Goal: Ask a question

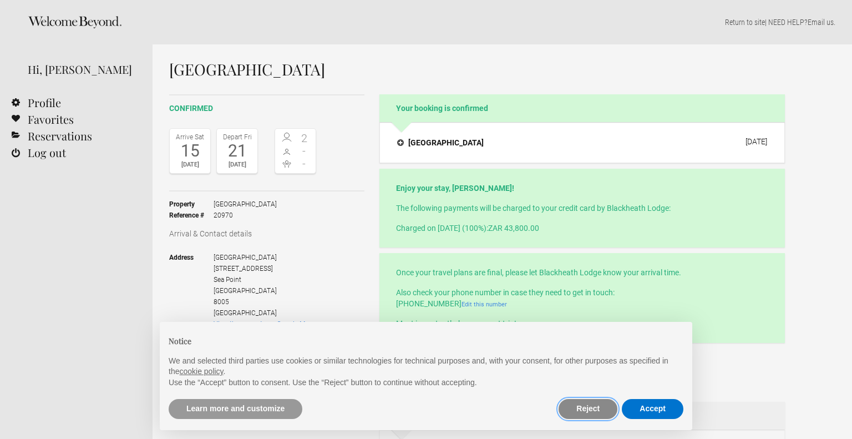
click at [578, 413] on button "Reject" at bounding box center [587, 409] width 59 height 20
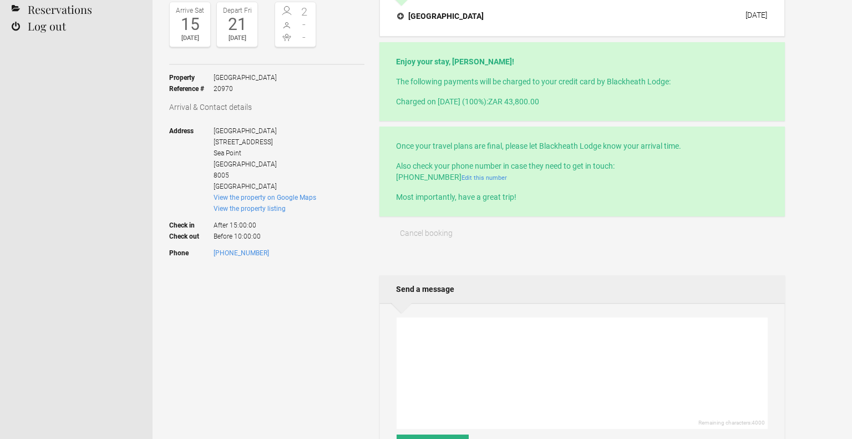
scroll to position [125, 0]
click at [560, 365] on textarea at bounding box center [581, 374] width 371 height 111
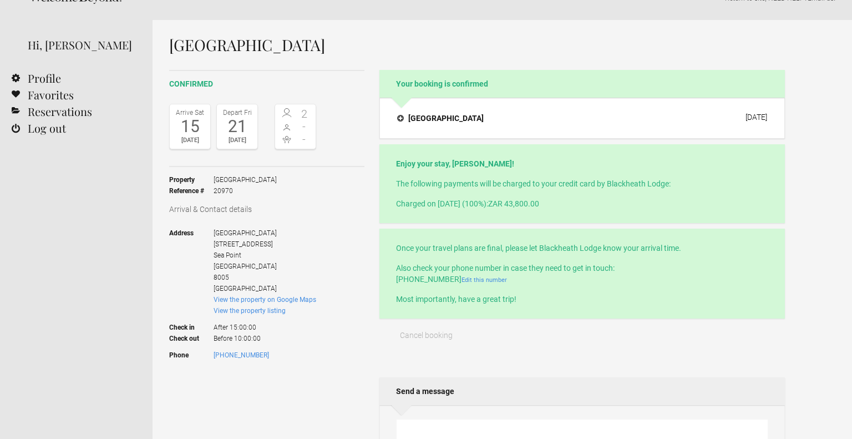
scroll to position [26, 0]
click at [453, 111] on h4 "[GEOGRAPHIC_DATA]" at bounding box center [440, 116] width 86 height 11
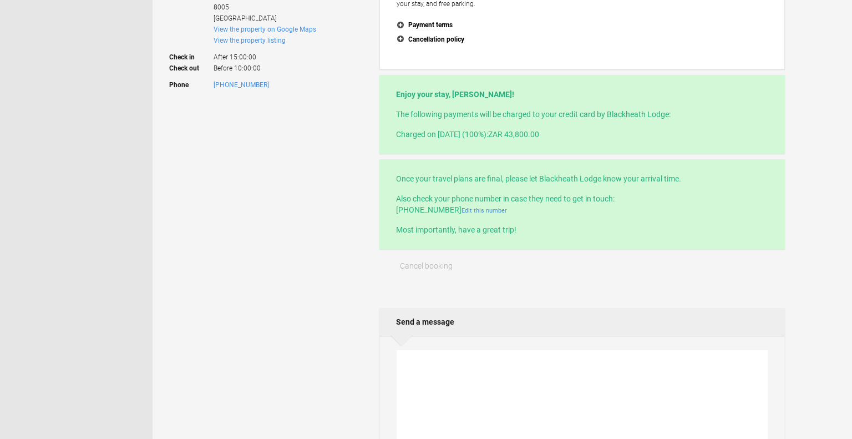
scroll to position [295, 0]
click at [514, 372] on textarea at bounding box center [581, 404] width 371 height 111
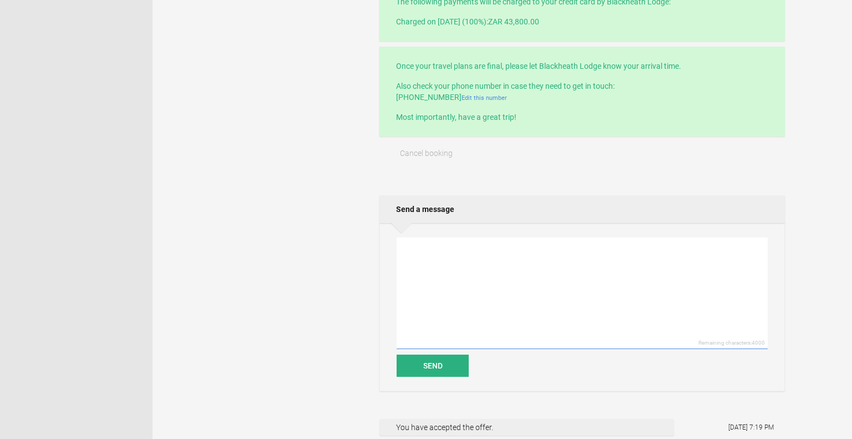
scroll to position [406, 0]
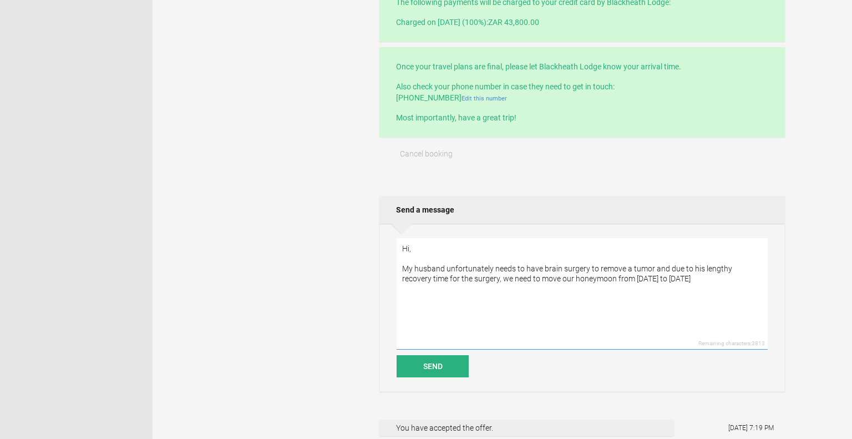
click at [604, 276] on textarea "Hi, My husband unfortunately needs to have brain surgery to remove a tumor and …" at bounding box center [581, 293] width 371 height 111
click at [653, 273] on textarea "Hi, My husband unfortunately needs to have brain surgery to remove a tumor and …" at bounding box center [581, 293] width 371 height 111
click at [618, 273] on textarea "Hi, My husband unfortunately needs to have brain surgery to remove a tumor and …" at bounding box center [581, 293] width 371 height 111
click at [711, 274] on textarea "Hi, My husband unfortunately needs to have brain surgery to remove a tumor and …" at bounding box center [581, 293] width 371 height 111
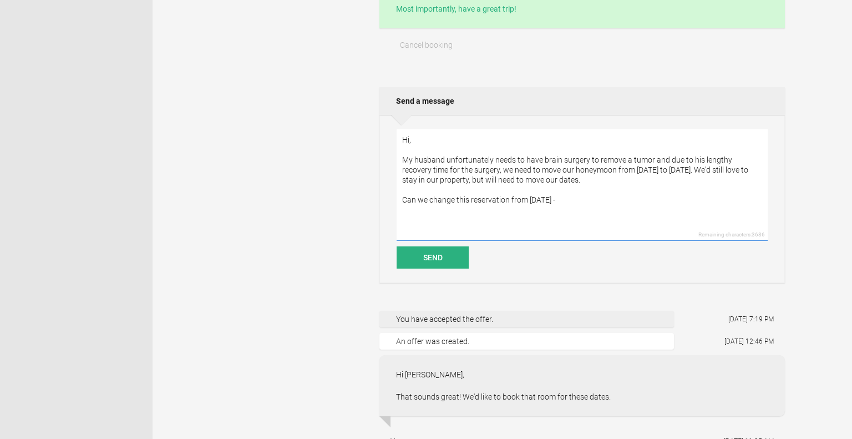
scroll to position [516, 0]
type textarea "Hi, My husband unfortunately needs to have brain surgery to remove a tumor and …"
click at [451, 258] on button "Send" at bounding box center [432, 257] width 72 height 22
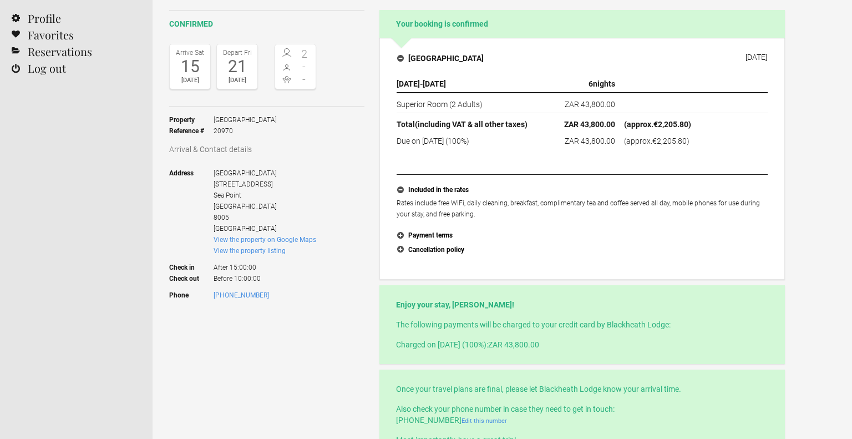
scroll to position [0, 0]
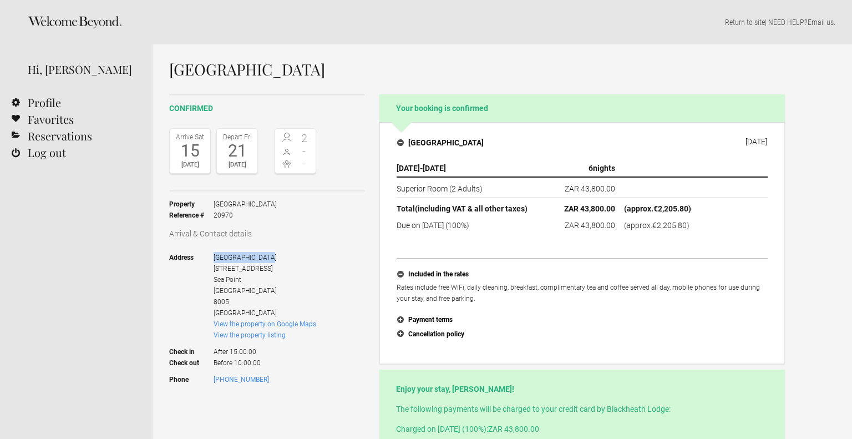
drag, startPoint x: 213, startPoint y: 256, endPoint x: 311, endPoint y: 260, distance: 97.7
click at [311, 260] on span "[GEOGRAPHIC_DATA] [STREET_ADDRESS]" at bounding box center [264, 285] width 103 height 67
copy span "[GEOGRAPHIC_DATA]"
